Goal: Transaction & Acquisition: Obtain resource

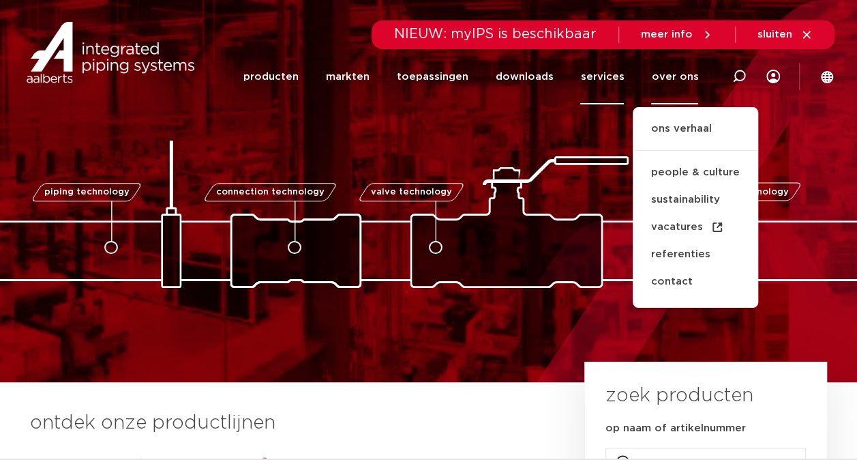
click at [608, 80] on link "services" at bounding box center [602, 76] width 44 height 55
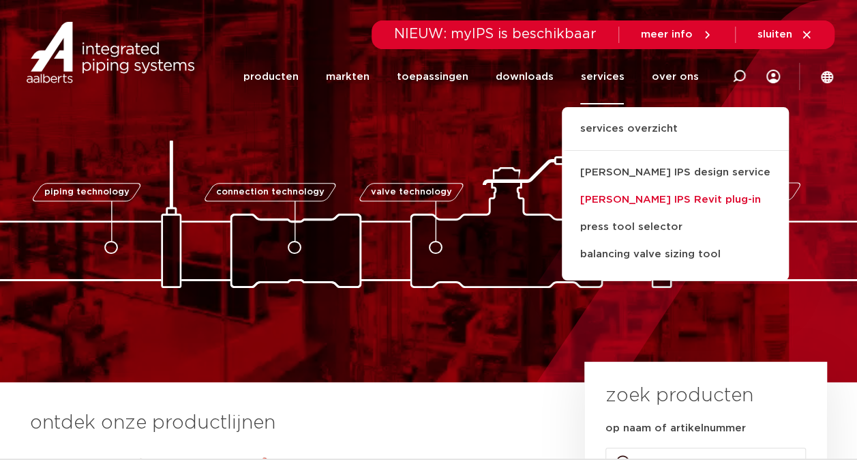
click at [629, 195] on link "[PERSON_NAME] IPS Revit plug-in" at bounding box center [675, 199] width 227 height 27
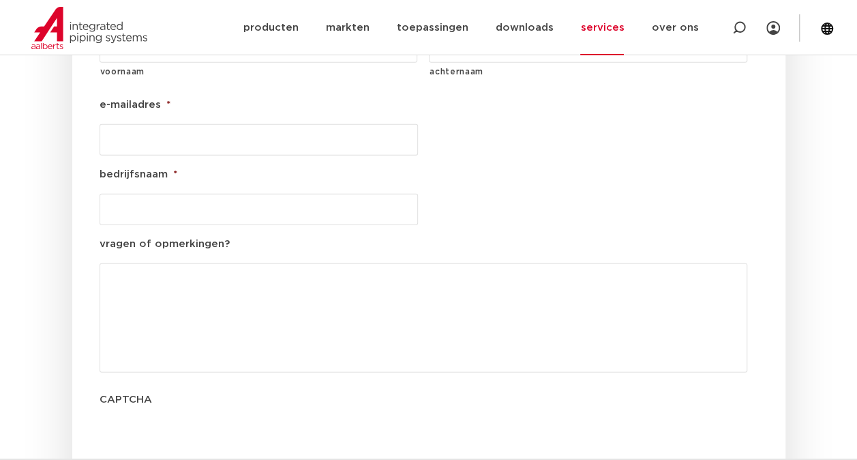
scroll to position [1569, 0]
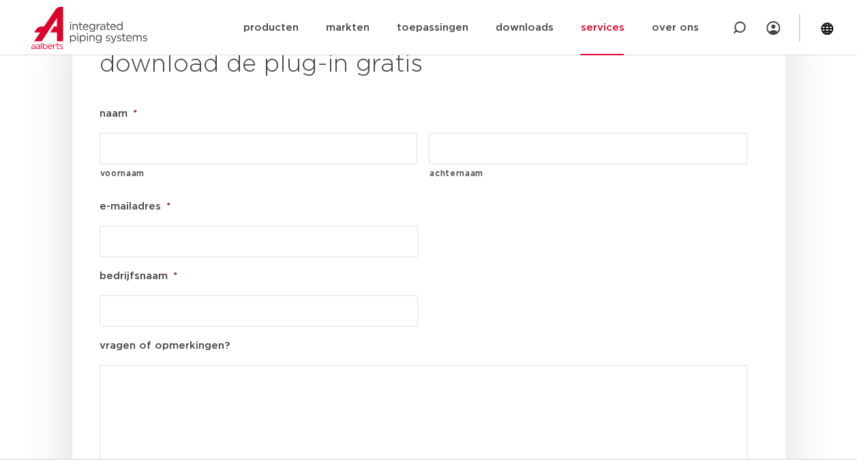
click at [265, 295] on input "bedrijfsnaam *" at bounding box center [259, 310] width 319 height 31
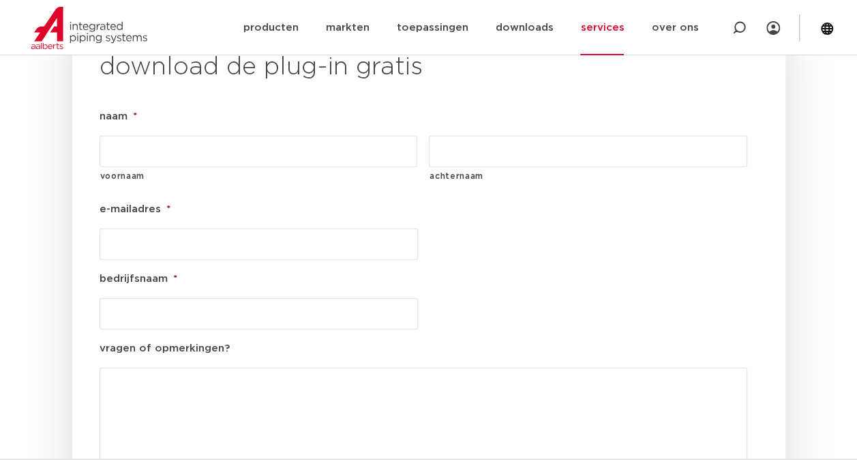
scroll to position [1501, 0]
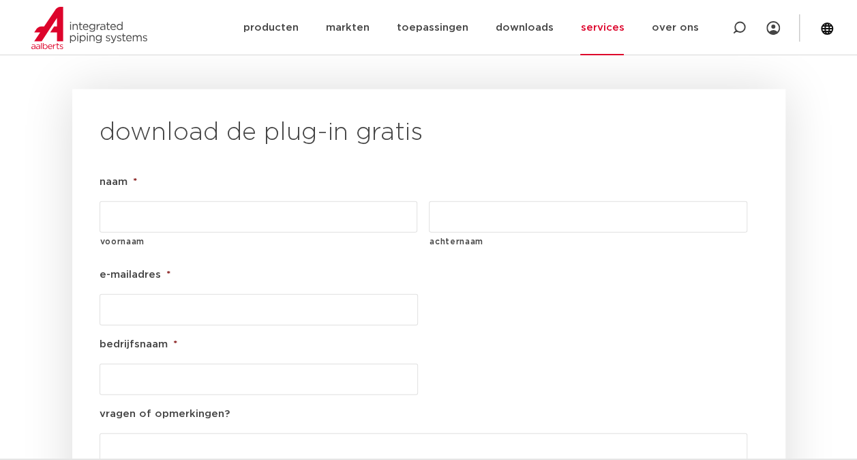
click at [651, 294] on div at bounding box center [424, 309] width 648 height 31
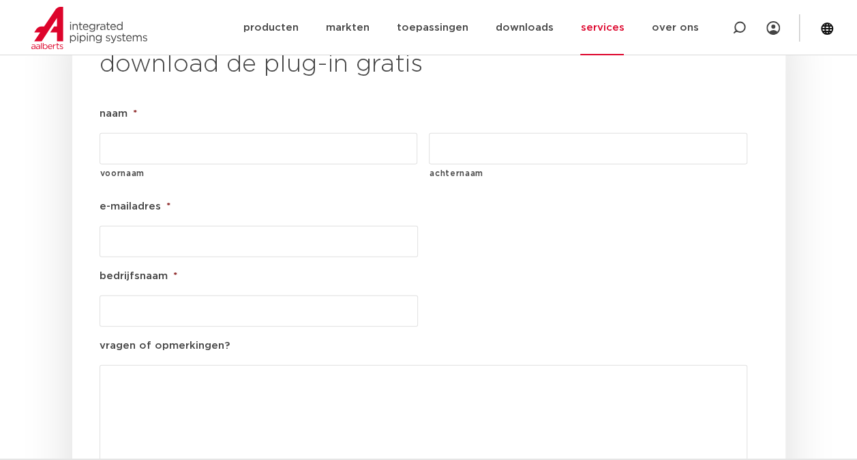
drag, startPoint x: 490, startPoint y: 280, endPoint x: 518, endPoint y: 269, distance: 30.4
click at [490, 280] on ul "naam * voornaam achternaam e-mailadres * bedrijfsnaam * vragen of opmerkingen? …" at bounding box center [429, 340] width 659 height 468
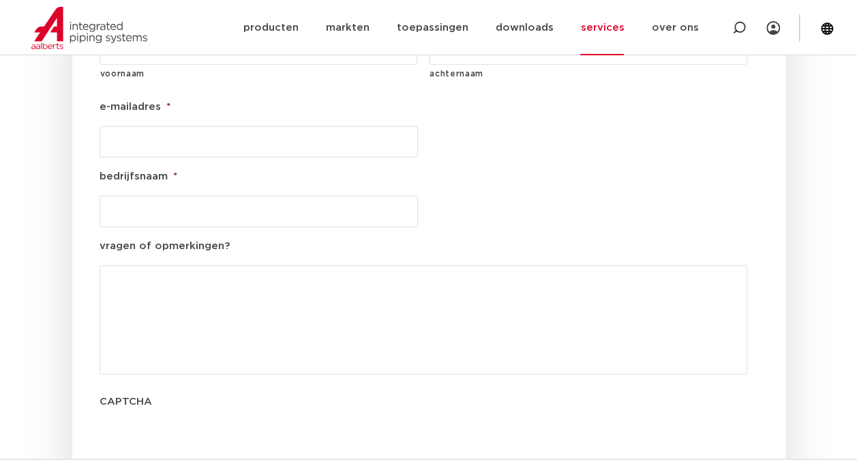
scroll to position [1396, 0]
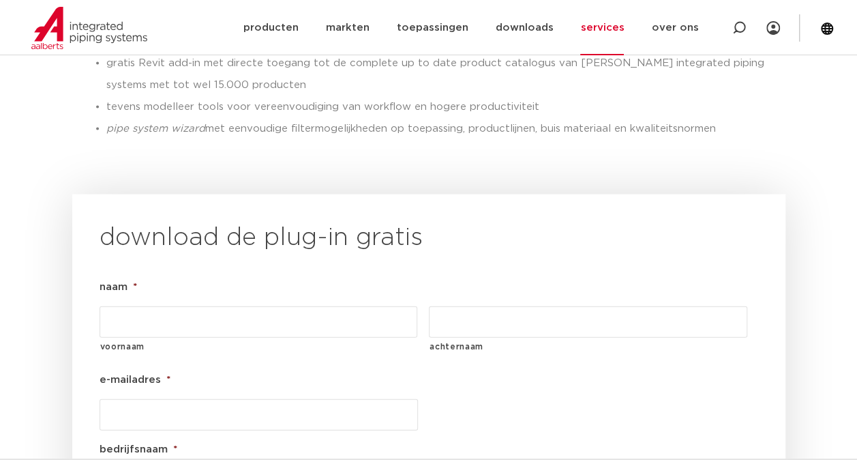
click at [355, 399] on input "e-mailadres *" at bounding box center [259, 414] width 319 height 31
click at [627, 372] on li "e-mailadres *" at bounding box center [429, 401] width 659 height 59
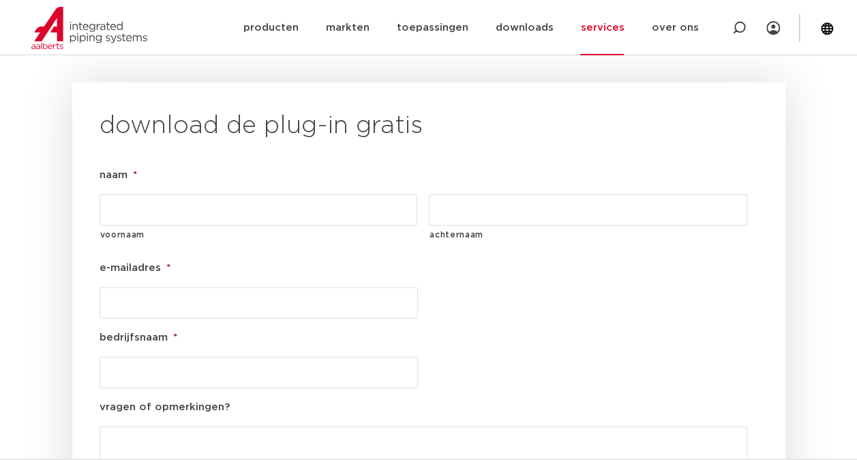
scroll to position [1526, 0]
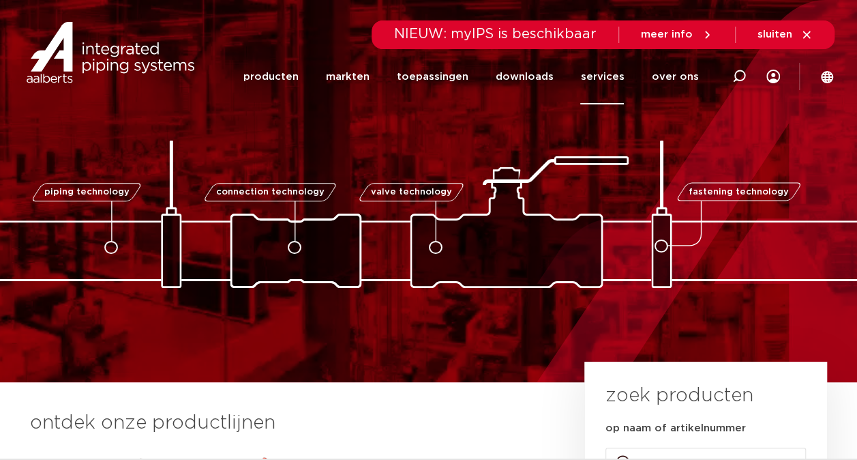
click at [615, 80] on link "services" at bounding box center [602, 76] width 44 height 55
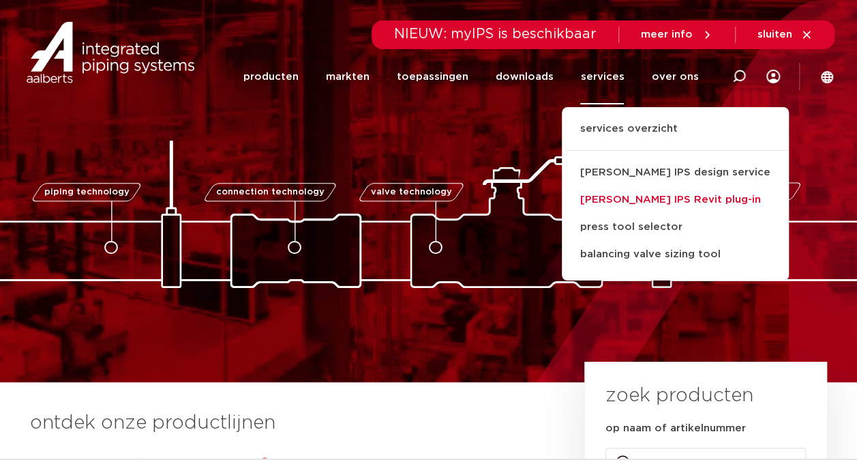
click at [633, 195] on link "[PERSON_NAME] IPS Revit plug-in" at bounding box center [675, 199] width 227 height 27
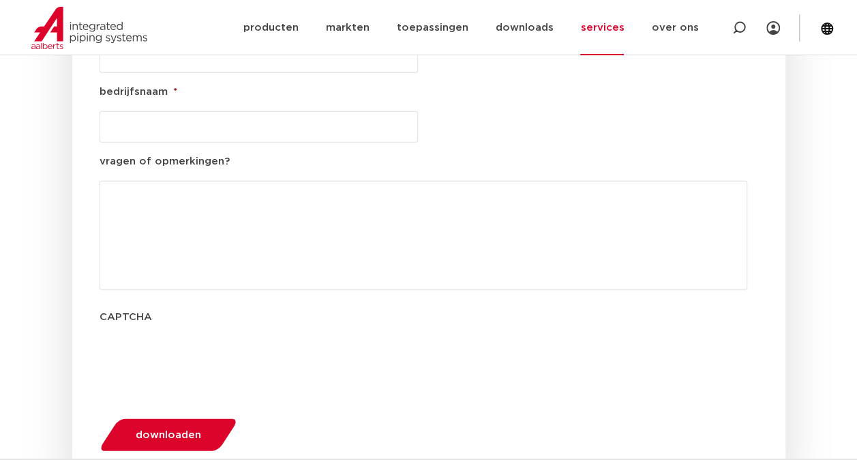
scroll to position [1910, 0]
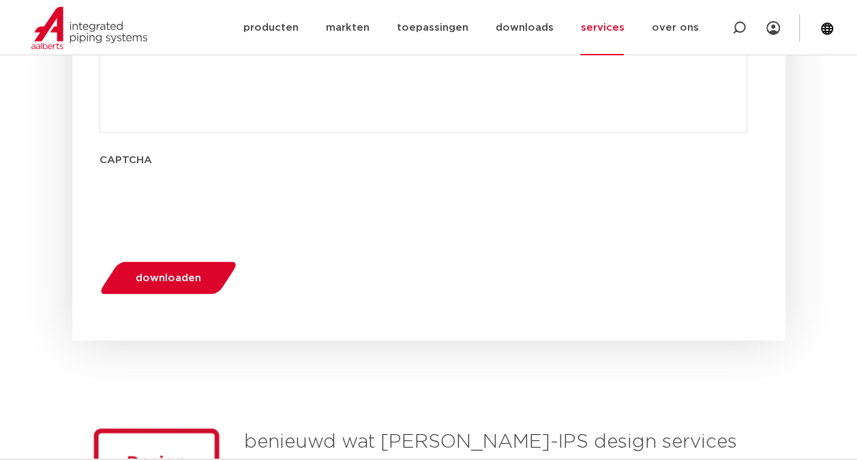
click at [169, 273] on span "downloaden" at bounding box center [168, 278] width 65 height 10
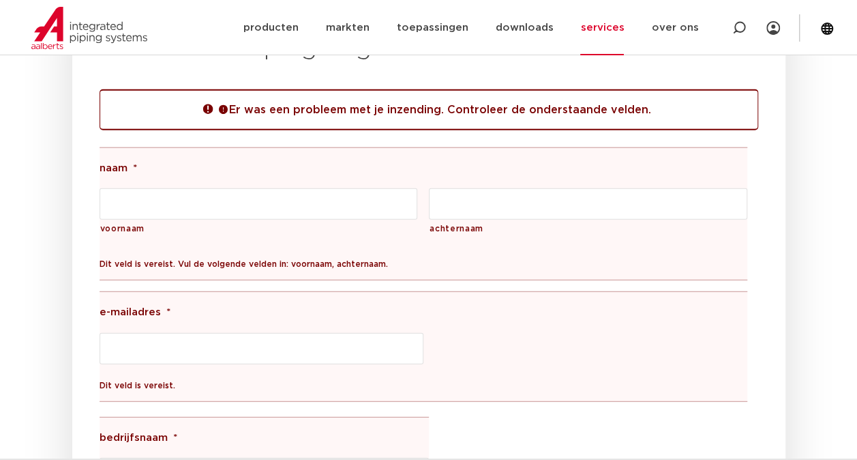
scroll to position [1572, 0]
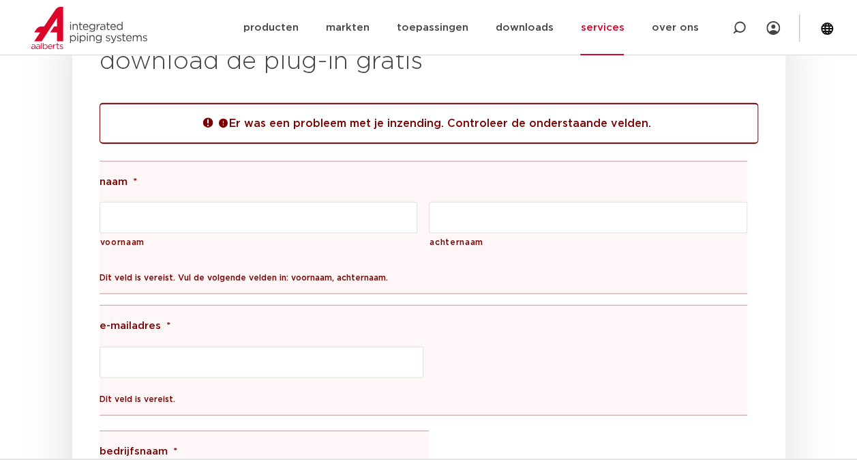
click at [192, 202] on input "voornaam" at bounding box center [259, 217] width 319 height 31
type input "ge"
click at [466, 202] on input "achternaam" at bounding box center [588, 217] width 319 height 31
type input "test"
click at [228, 346] on input "e-mailadres *" at bounding box center [262, 361] width 324 height 31
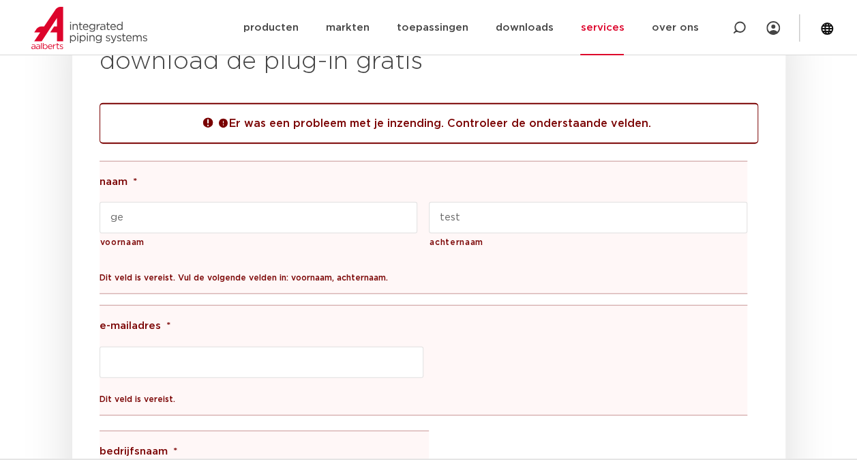
type input "geofje@gmail.com"
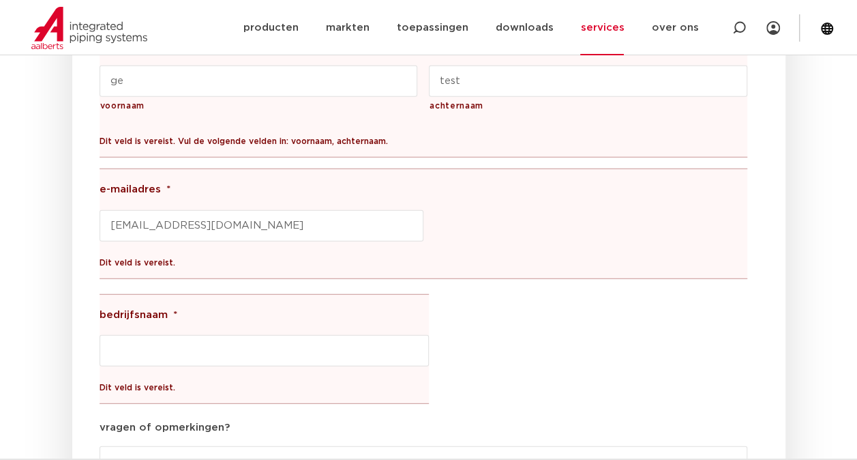
click at [207, 335] on input "bedrijfsnaam *" at bounding box center [264, 350] width 329 height 31
type input "test"
click at [604, 324] on ul "naam * ge voornaam test achternaam Dit veld is vereist. Vul de volgende velden …" at bounding box center [429, 362] width 659 height 674
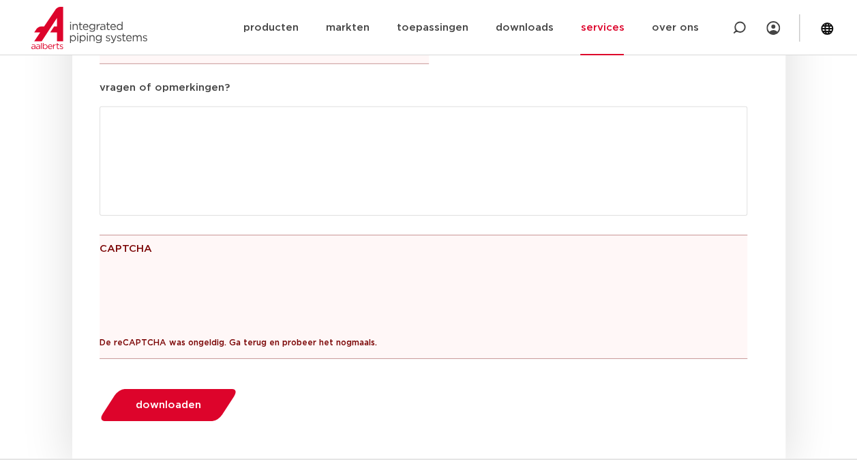
scroll to position [2049, 0]
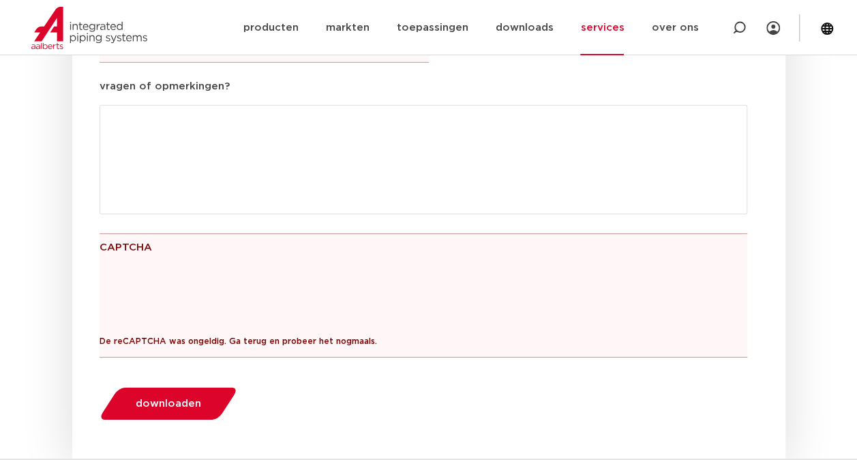
click at [177, 398] on span "downloaden" at bounding box center [168, 403] width 65 height 10
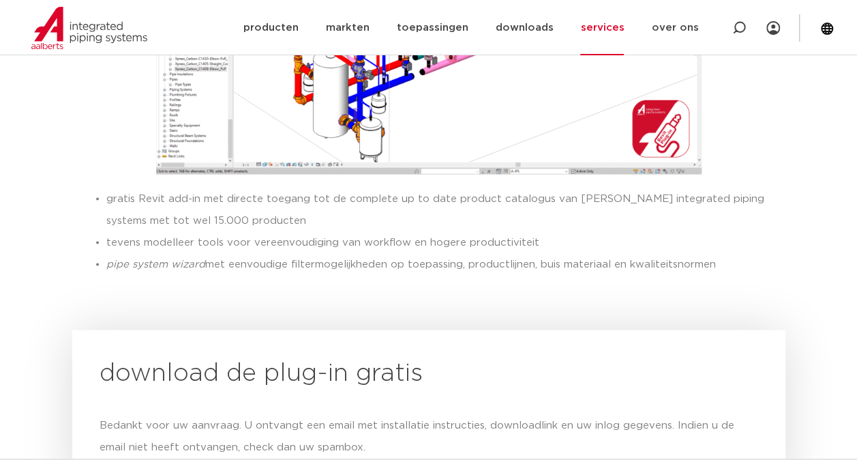
scroll to position [1228, 0]
